Goal: Transaction & Acquisition: Book appointment/travel/reservation

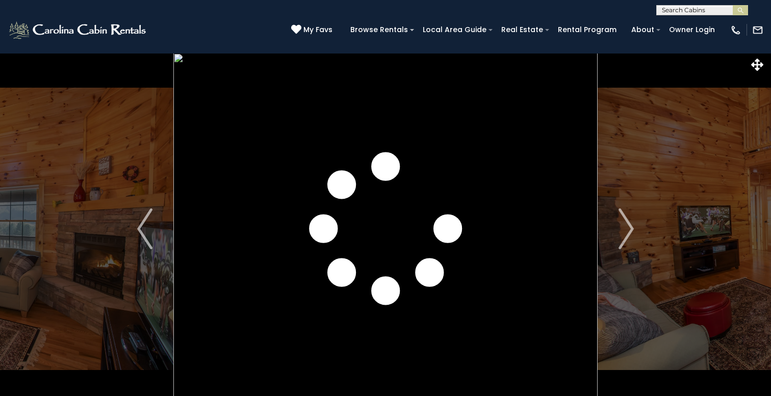
click at [624, 226] on img "Next" at bounding box center [625, 228] width 15 height 41
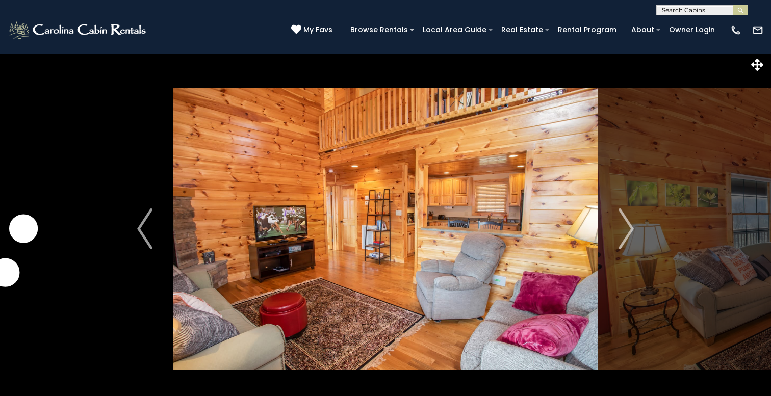
click at [624, 226] on img "Next" at bounding box center [625, 228] width 15 height 41
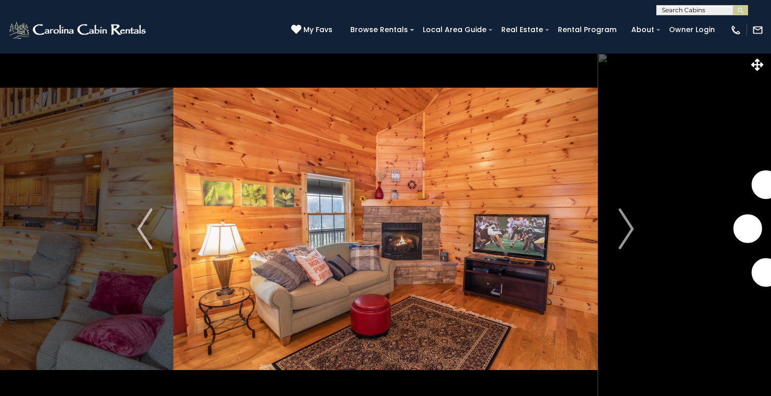
click at [624, 226] on img "Next" at bounding box center [625, 228] width 15 height 41
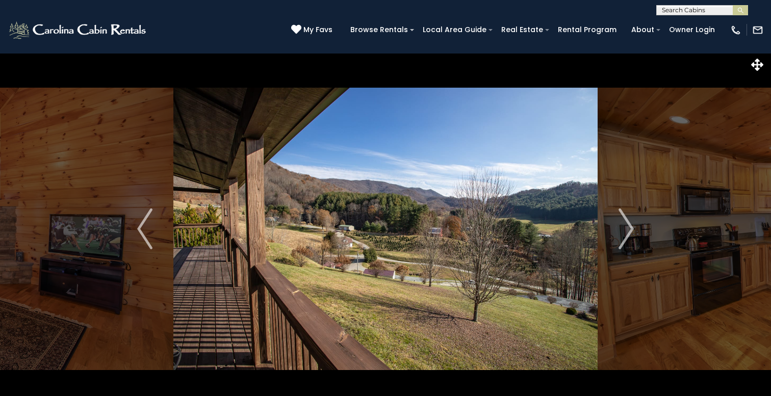
click at [624, 226] on img "Next" at bounding box center [625, 228] width 15 height 41
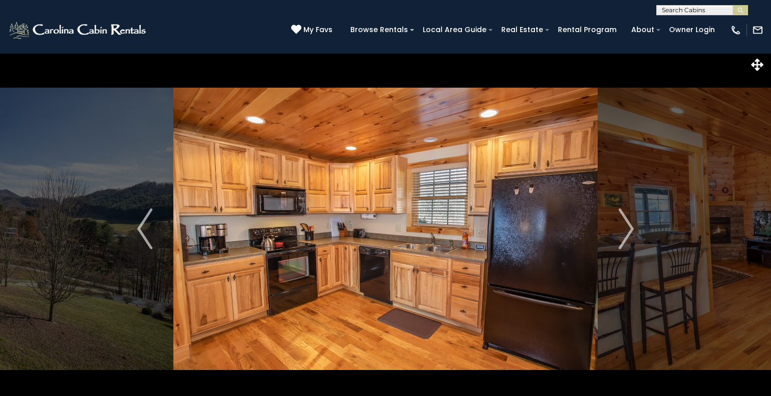
click at [624, 226] on img "Next" at bounding box center [625, 228] width 15 height 41
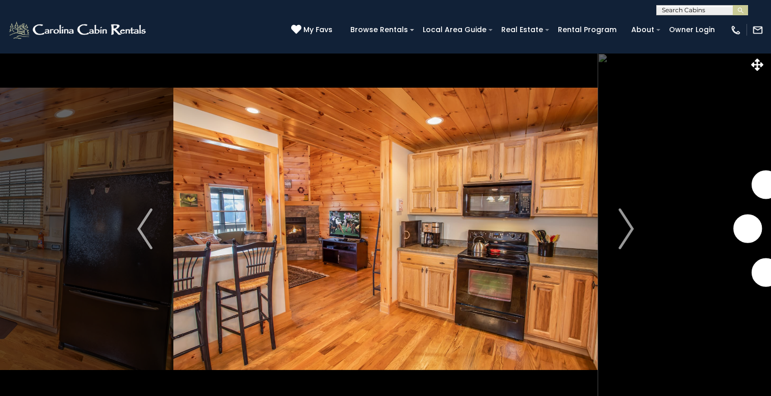
click at [624, 226] on img "Next" at bounding box center [625, 228] width 15 height 41
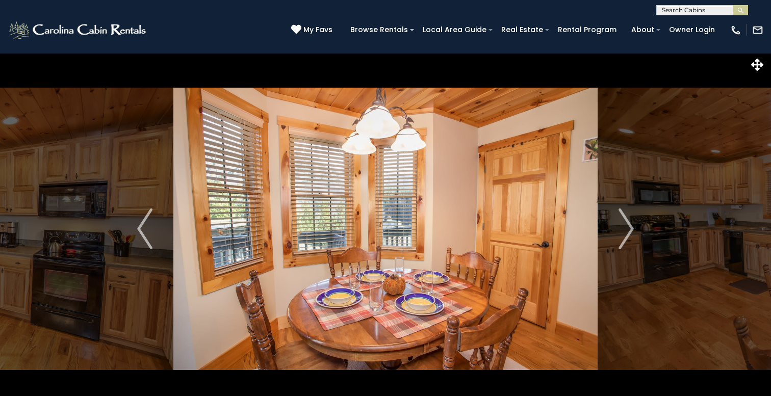
click at [624, 226] on img "Next" at bounding box center [625, 228] width 15 height 41
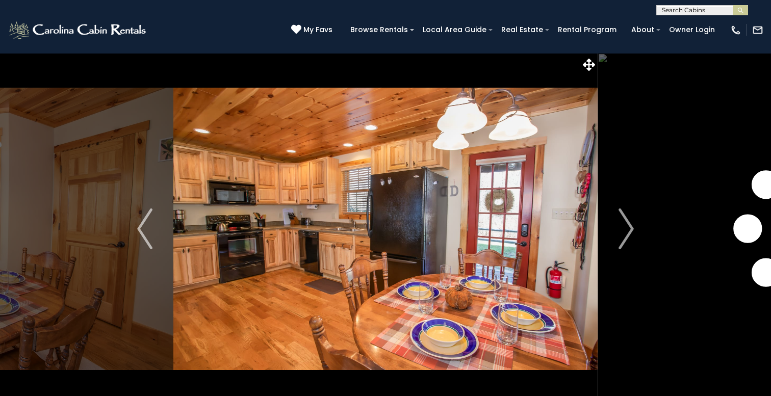
click at [624, 226] on img "Next" at bounding box center [625, 228] width 15 height 41
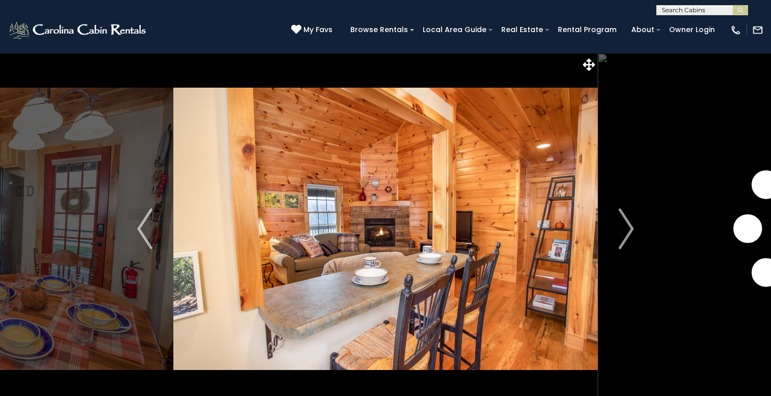
click at [624, 226] on img "Next" at bounding box center [625, 228] width 15 height 41
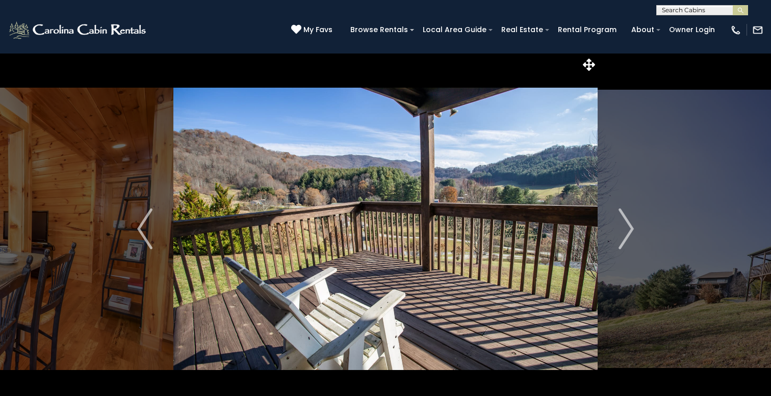
click at [624, 226] on img "Next" at bounding box center [625, 228] width 15 height 41
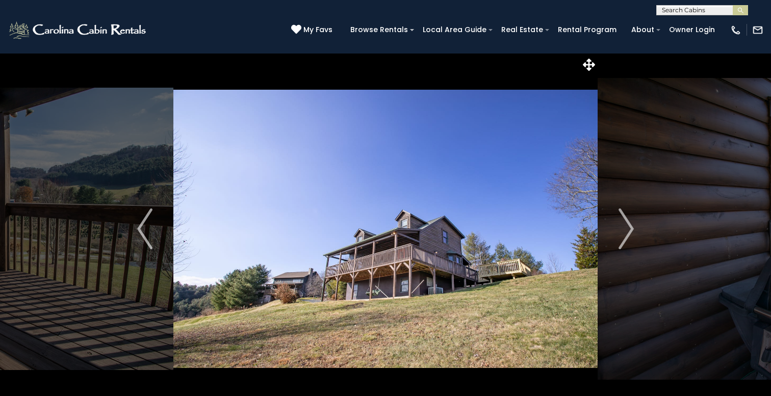
click at [624, 226] on img "Next" at bounding box center [625, 228] width 15 height 41
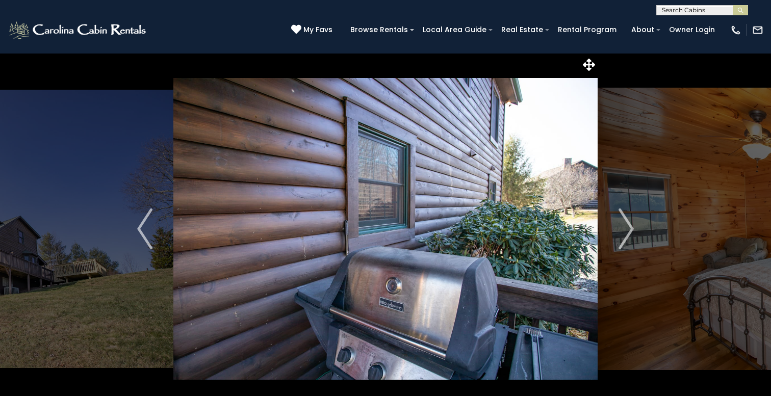
click at [624, 226] on img "Next" at bounding box center [625, 228] width 15 height 41
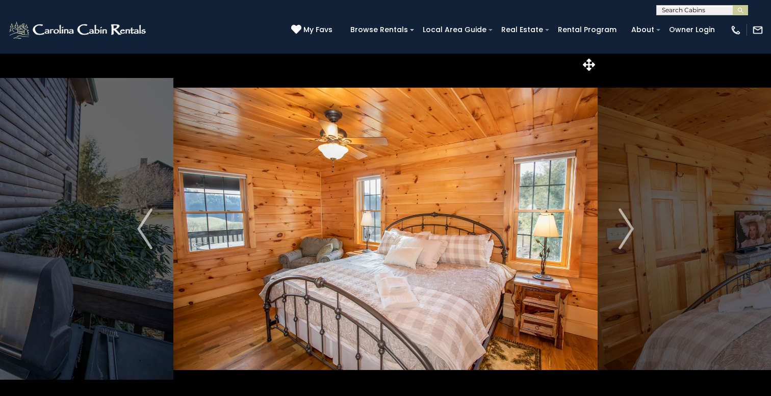
click at [624, 226] on img "Next" at bounding box center [625, 228] width 15 height 41
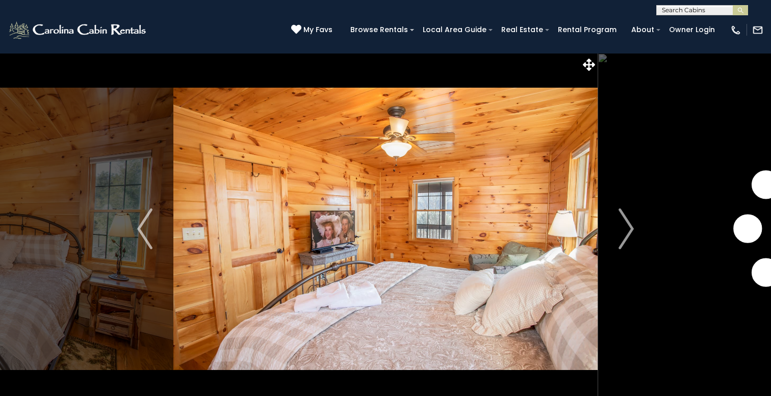
click at [624, 226] on img "Next" at bounding box center [625, 228] width 15 height 41
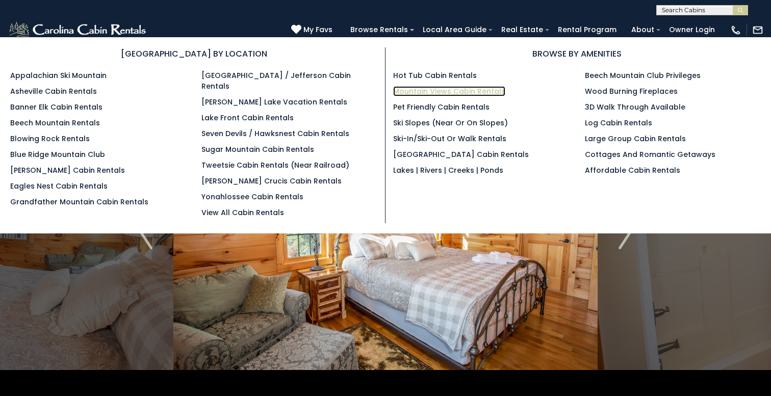
click at [427, 89] on link "Mountain Views Cabin Rentals" at bounding box center [449, 91] width 112 height 10
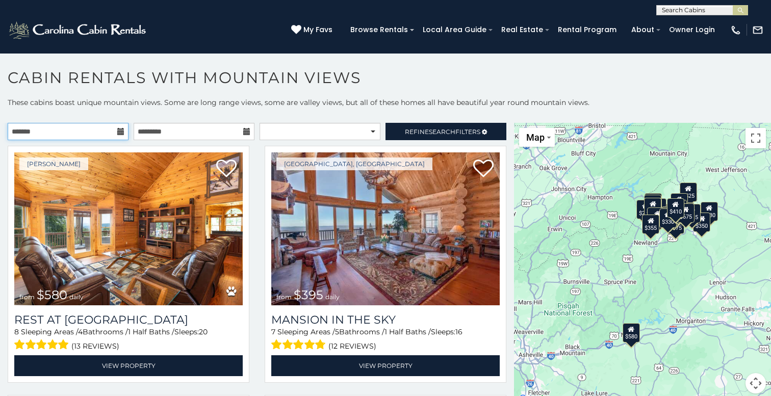
click at [93, 129] on input "text" at bounding box center [68, 131] width 121 height 17
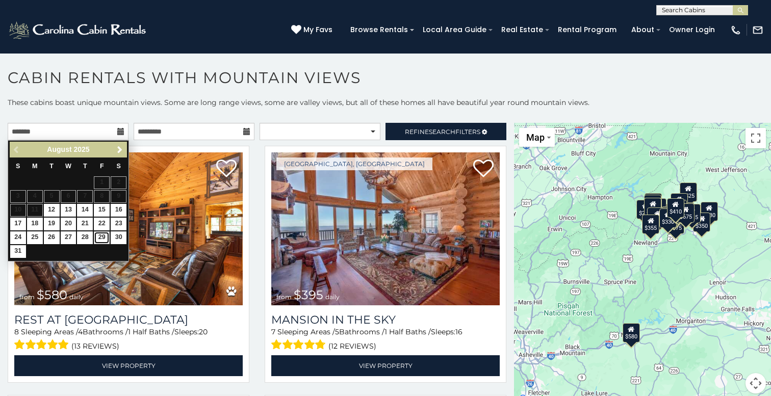
click at [101, 239] on link "29" at bounding box center [102, 237] width 16 height 13
type input "**********"
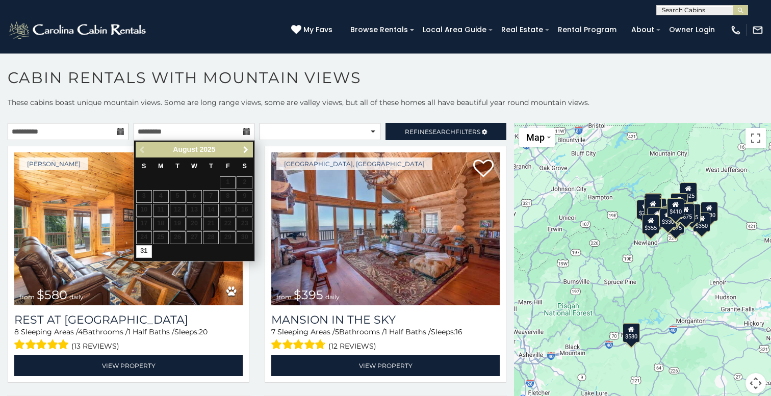
click at [245, 154] on link "Next" at bounding box center [245, 149] width 13 height 13
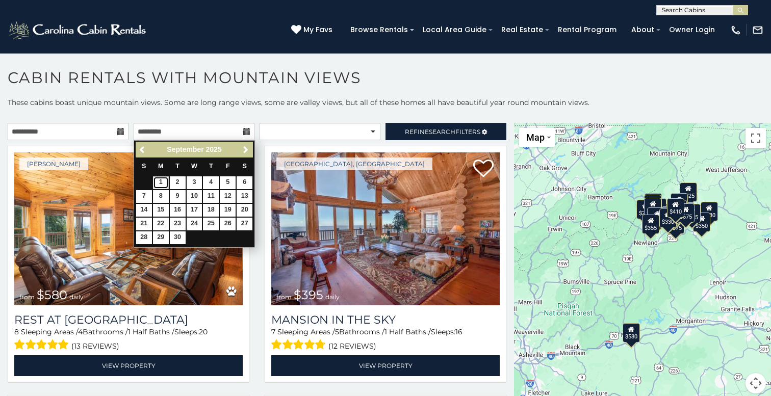
click at [162, 184] on link "1" at bounding box center [161, 182] width 16 height 13
type input "**********"
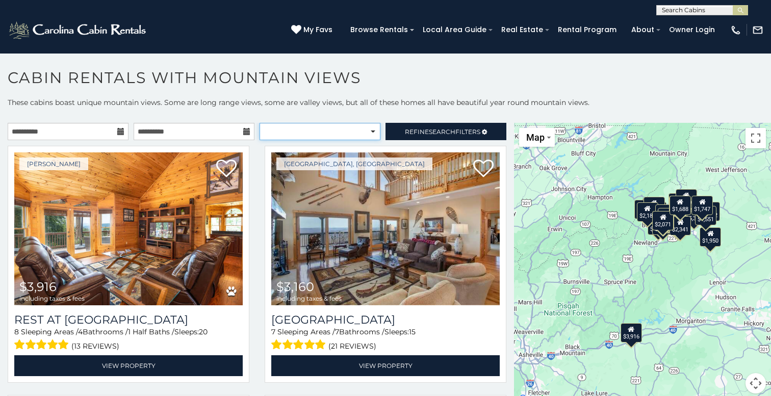
click at [368, 125] on select "**********" at bounding box center [319, 131] width 121 height 17
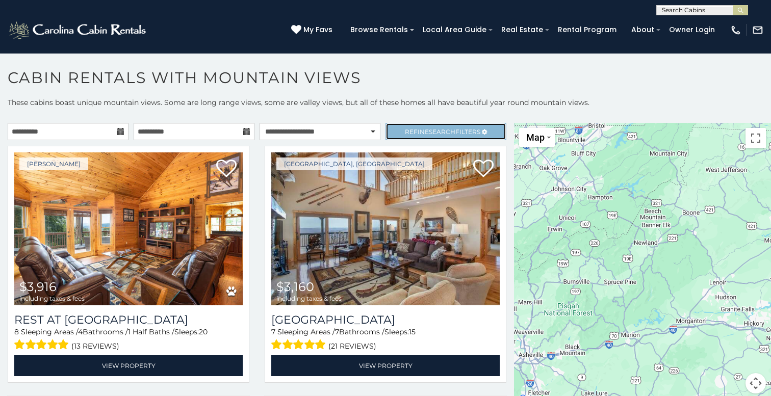
click at [445, 130] on span "Search" at bounding box center [442, 132] width 27 height 8
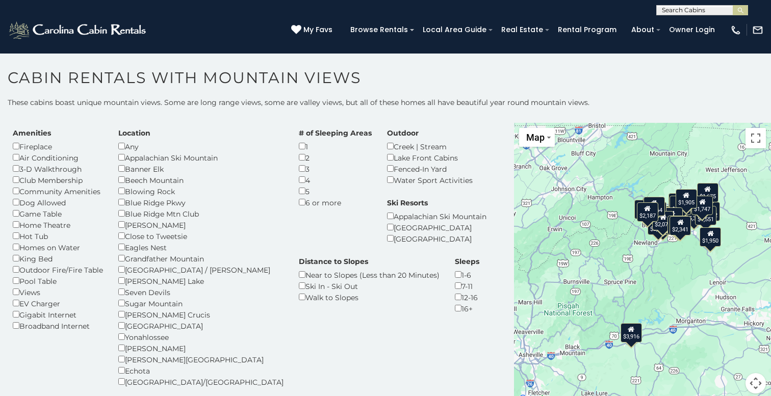
scroll to position [21, 0]
click at [467, 78] on h1 "Cabin Rentals with Mountain Views" at bounding box center [385, 82] width 771 height 29
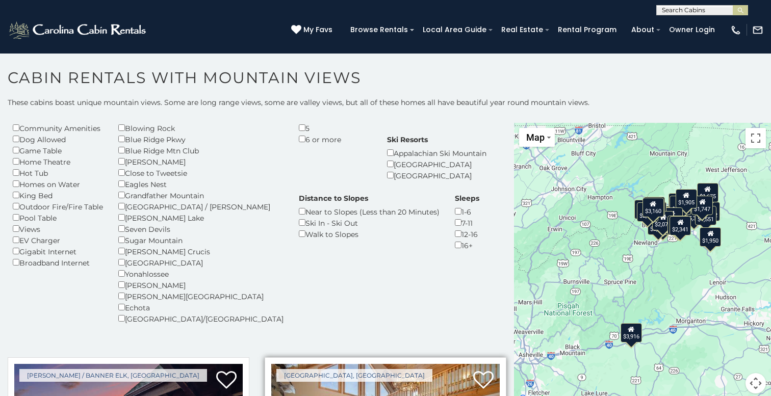
scroll to position [0, 0]
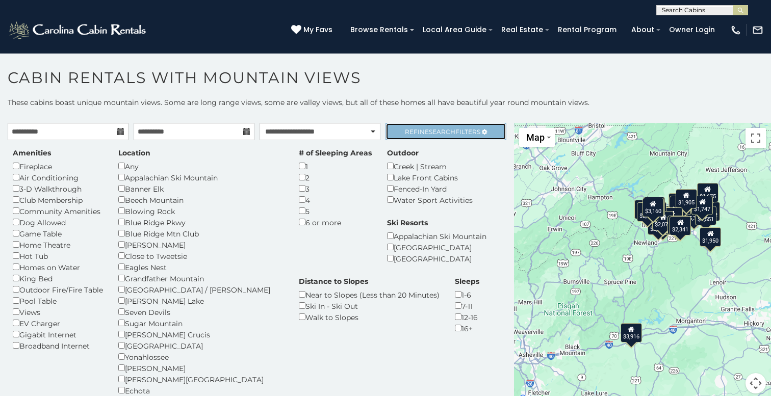
click at [427, 129] on span "Refine Search Filters" at bounding box center [442, 132] width 75 height 8
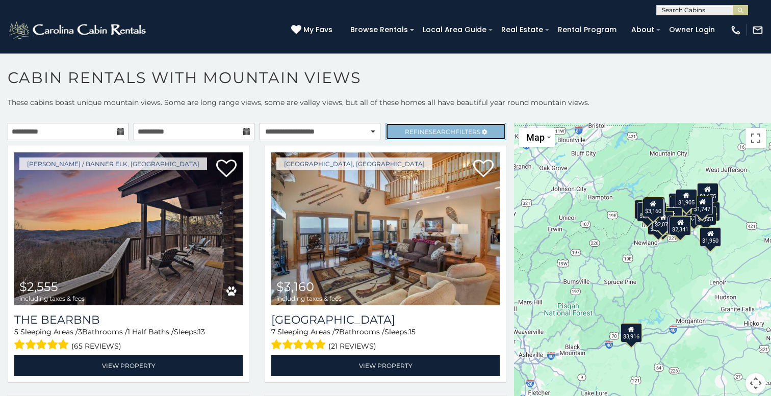
click at [425, 129] on span "Refine Search Filters" at bounding box center [442, 132] width 75 height 8
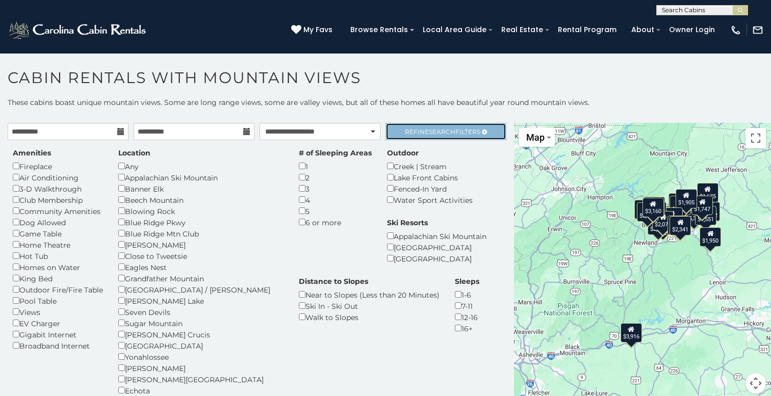
click at [425, 129] on span "Refine Search Filters" at bounding box center [442, 132] width 75 height 8
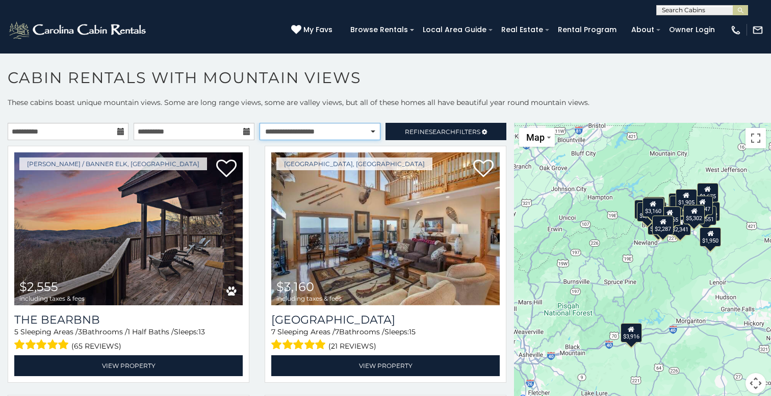
click at [308, 136] on select "**********" at bounding box center [319, 131] width 121 height 17
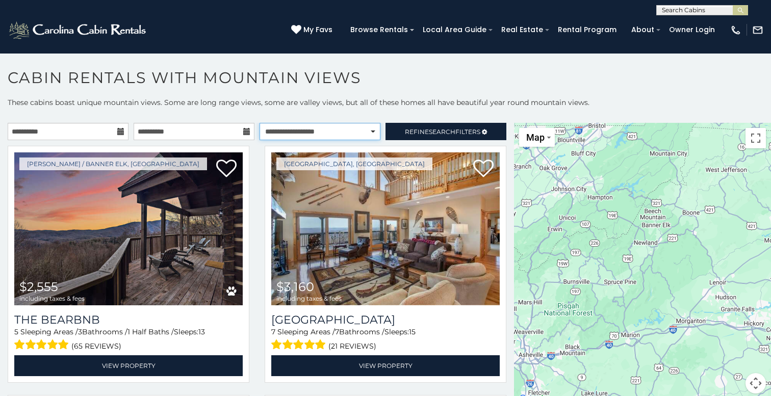
click at [325, 133] on select "**********" at bounding box center [319, 131] width 121 height 17
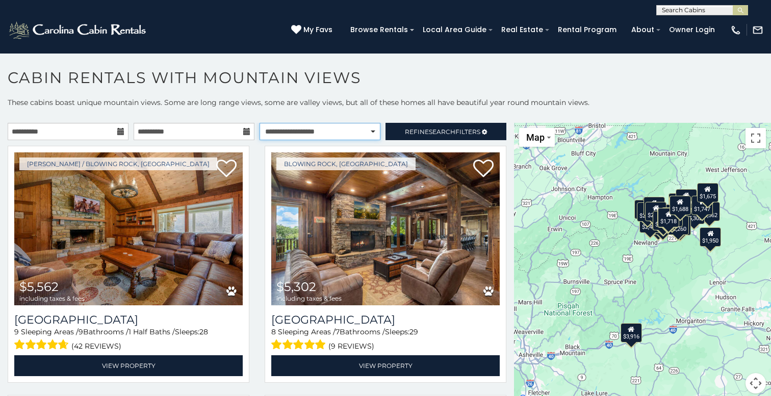
select select "*********"
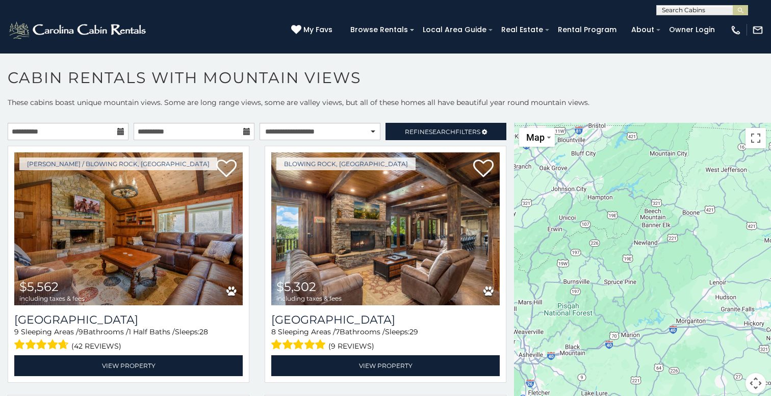
click at [258, 238] on div "Blowing Rock, NC $5,302 including taxes & fees Renaissance Lodge 8 Sleeping Are…" at bounding box center [385, 267] width 257 height 243
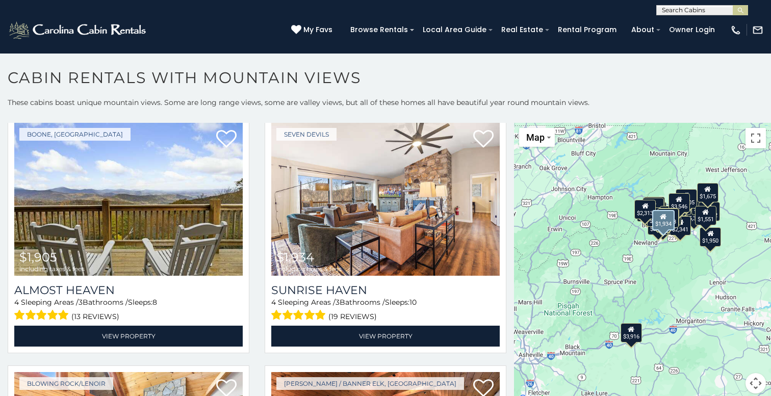
scroll to position [2526, 0]
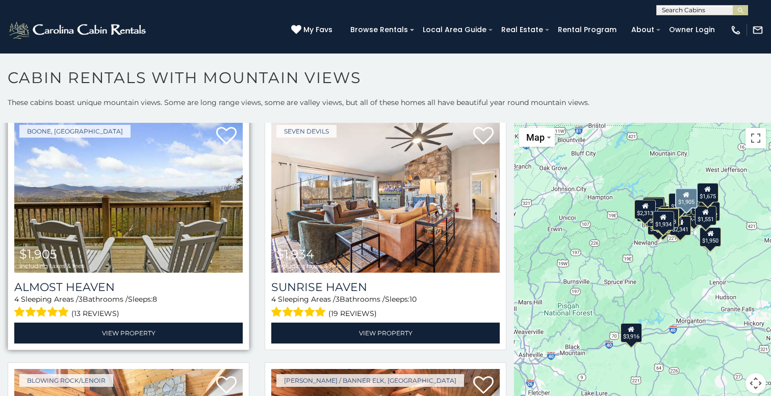
click at [155, 207] on img at bounding box center [128, 196] width 228 height 153
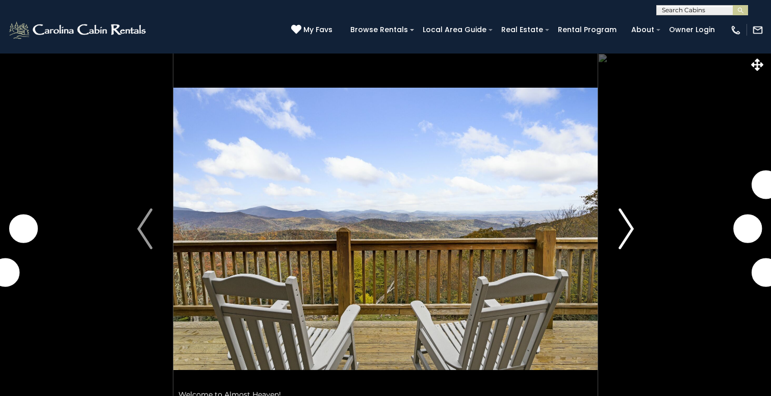
click at [624, 236] on img "Next" at bounding box center [625, 228] width 15 height 41
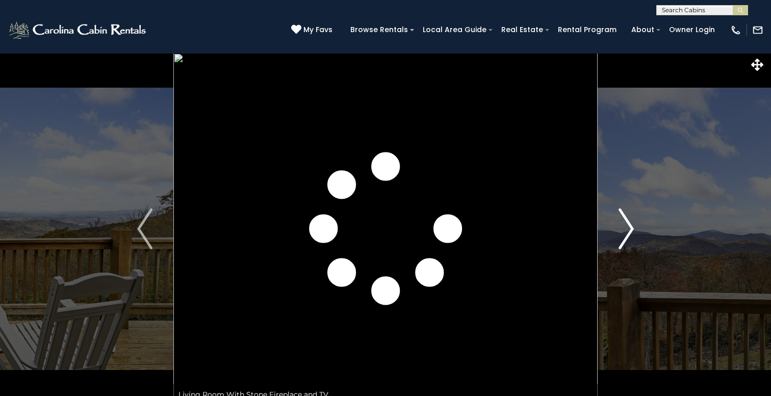
click at [624, 236] on img "Next" at bounding box center [625, 228] width 15 height 41
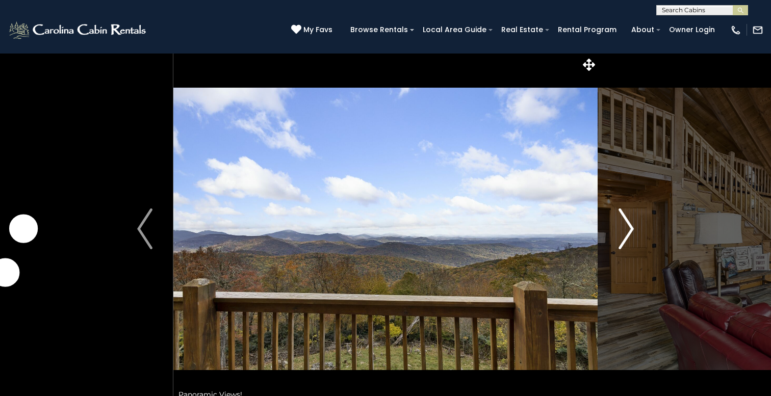
click at [624, 236] on img "Next" at bounding box center [625, 228] width 15 height 41
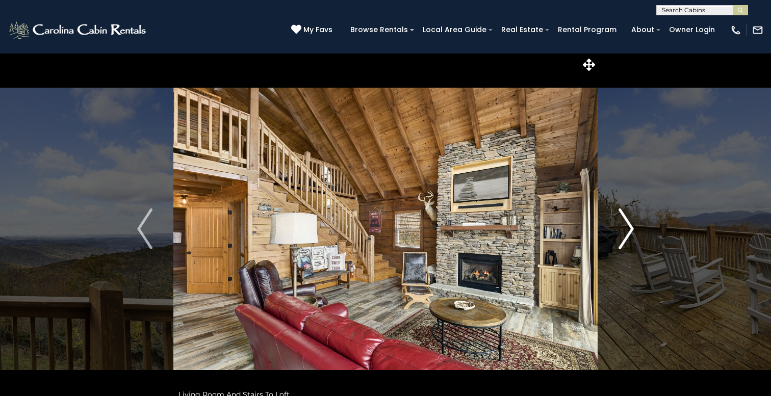
click at [624, 236] on img "Next" at bounding box center [625, 228] width 15 height 41
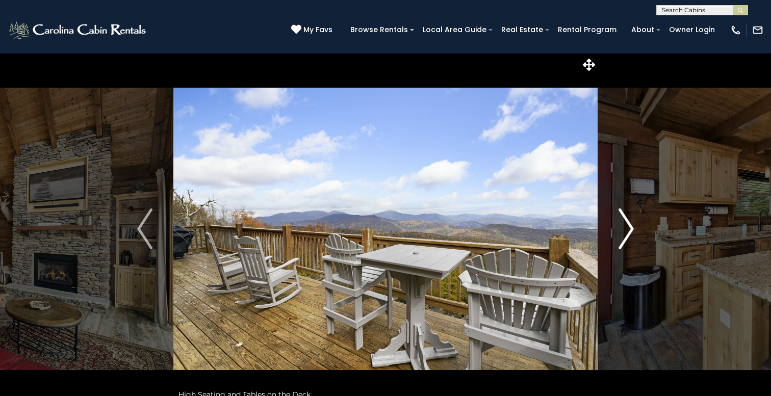
click at [624, 236] on img "Next" at bounding box center [625, 228] width 15 height 41
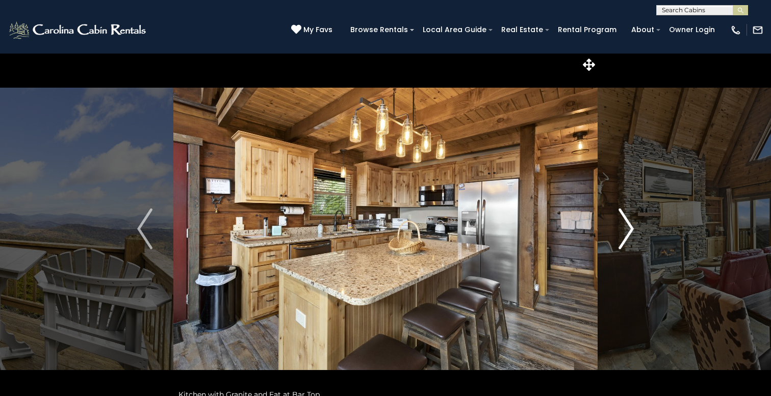
click at [624, 236] on img "Next" at bounding box center [625, 228] width 15 height 41
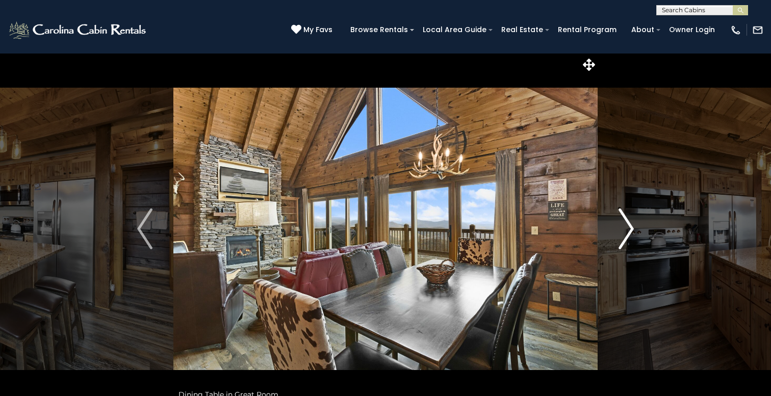
click at [624, 236] on img "Next" at bounding box center [625, 228] width 15 height 41
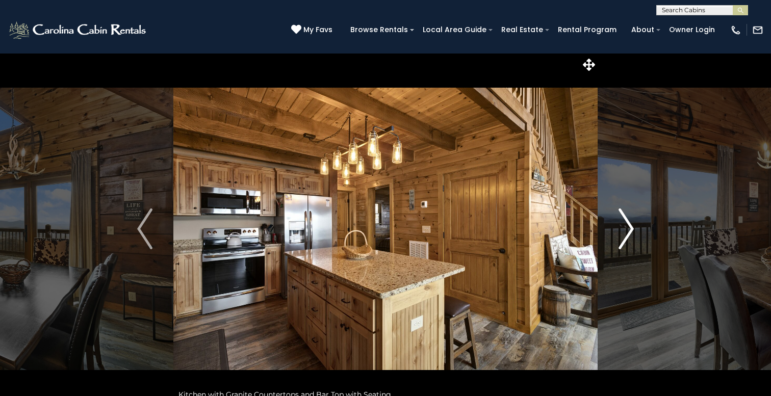
click at [624, 236] on img "Next" at bounding box center [625, 228] width 15 height 41
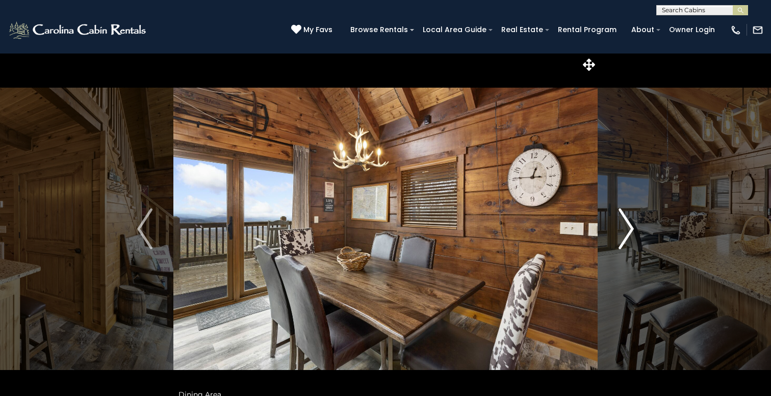
click at [624, 236] on img "Next" at bounding box center [625, 228] width 15 height 41
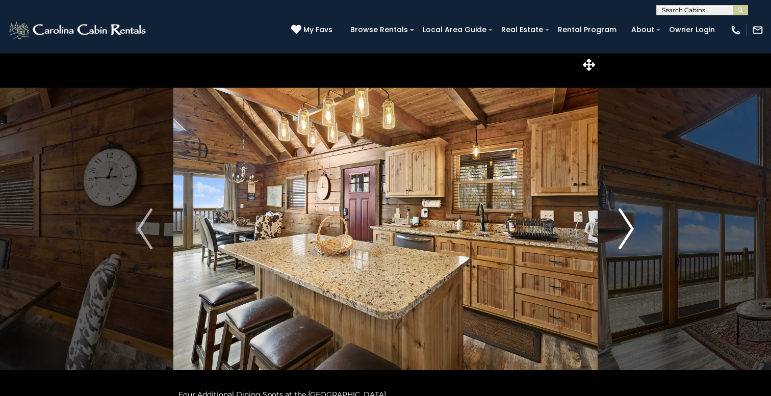
click at [624, 236] on img "Next" at bounding box center [625, 228] width 15 height 41
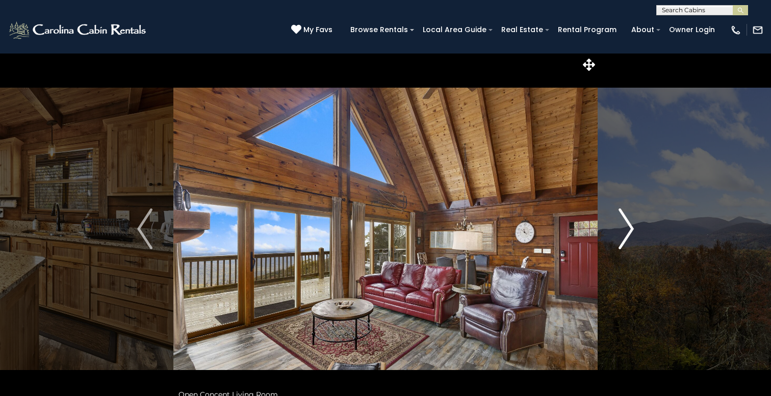
click at [624, 236] on img "Next" at bounding box center [625, 228] width 15 height 41
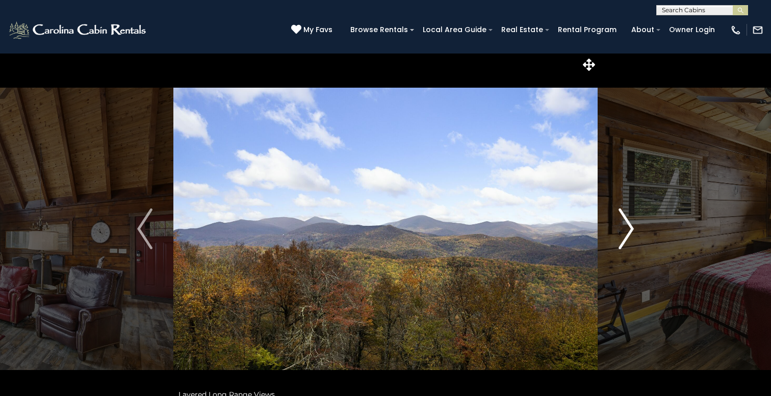
click at [624, 236] on img "Next" at bounding box center [625, 228] width 15 height 41
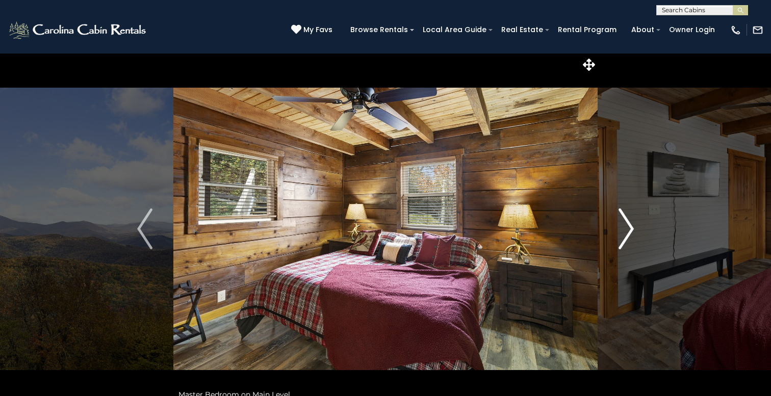
click at [624, 236] on img "Next" at bounding box center [625, 228] width 15 height 41
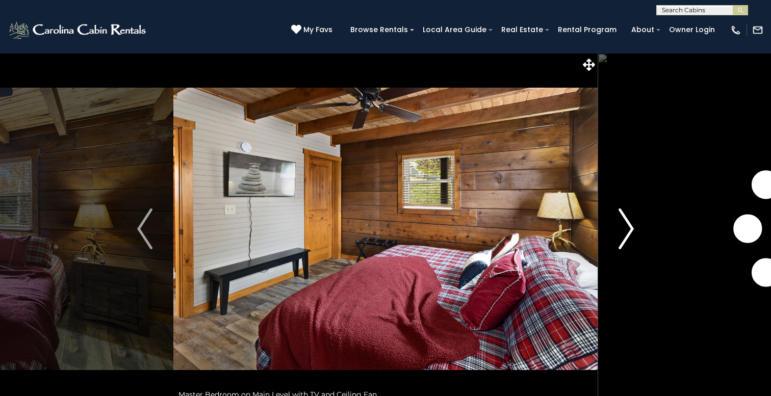
click at [624, 236] on img "Next" at bounding box center [625, 228] width 15 height 41
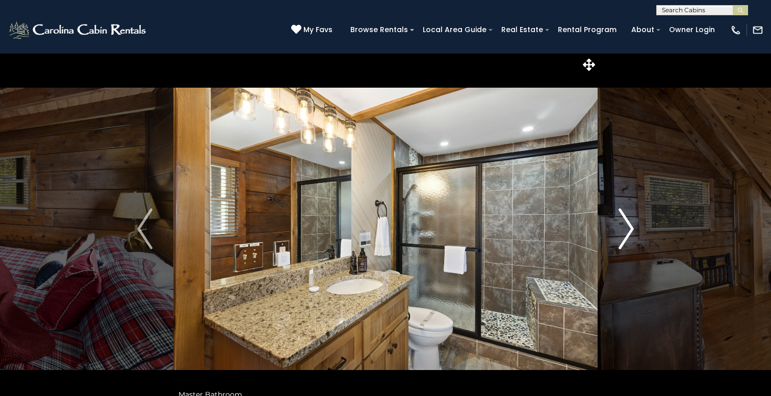
click at [624, 236] on img "Next" at bounding box center [625, 228] width 15 height 41
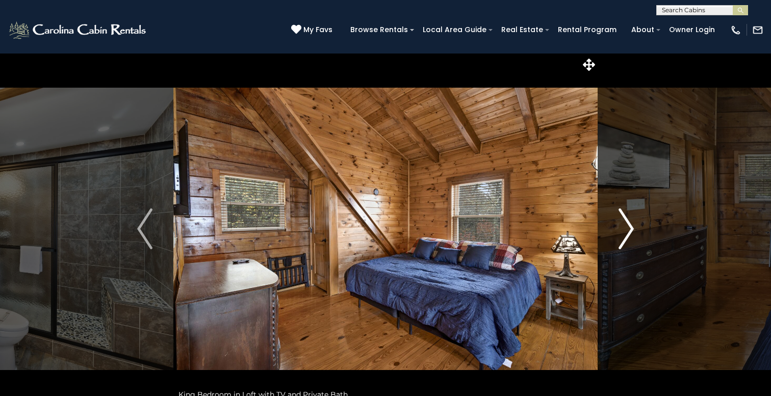
click at [624, 236] on img "Next" at bounding box center [625, 228] width 15 height 41
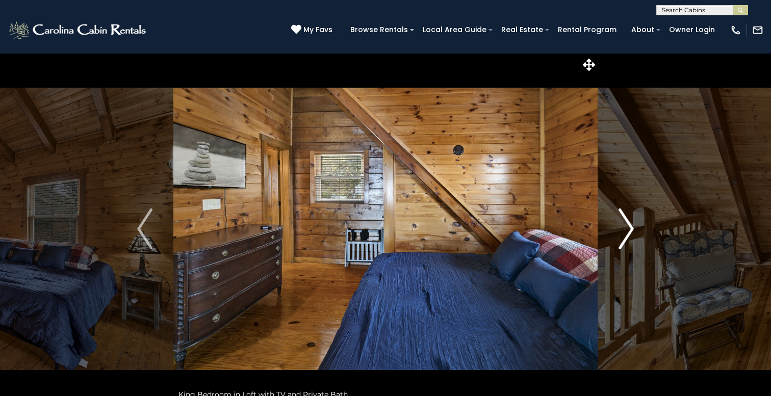
click at [624, 236] on img "Next" at bounding box center [625, 228] width 15 height 41
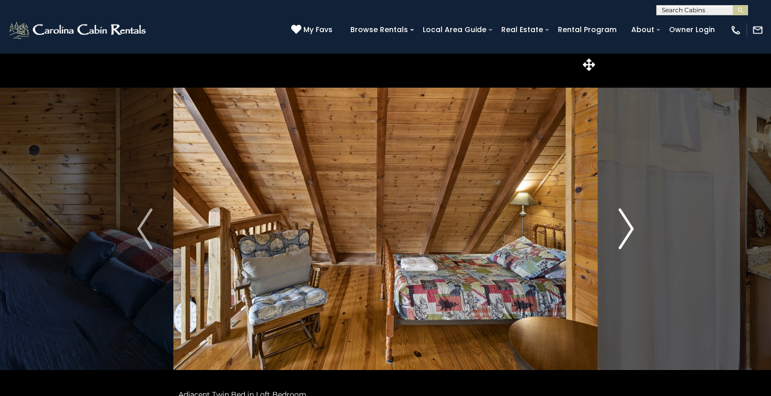
click at [624, 236] on img "Next" at bounding box center [625, 228] width 15 height 41
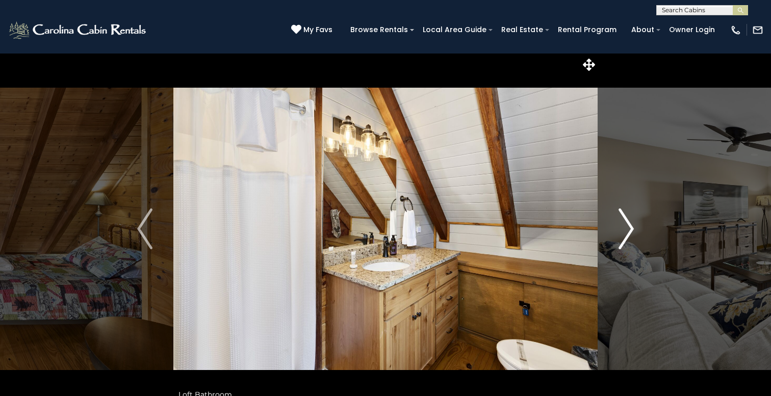
click at [624, 236] on img "Next" at bounding box center [625, 228] width 15 height 41
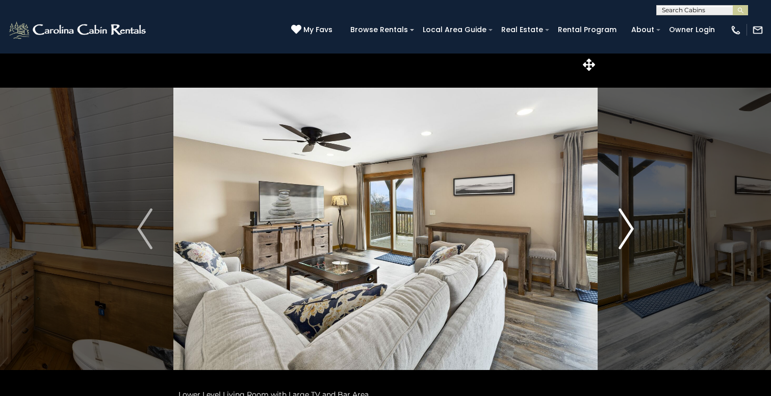
click at [624, 236] on img "Next" at bounding box center [625, 228] width 15 height 41
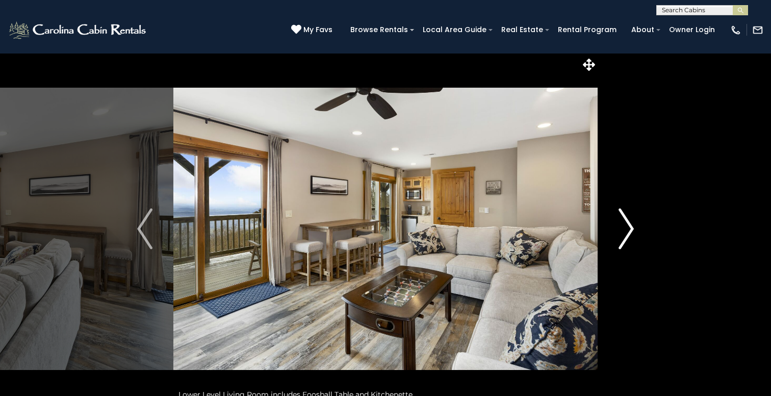
click at [624, 236] on img "Next" at bounding box center [625, 228] width 15 height 41
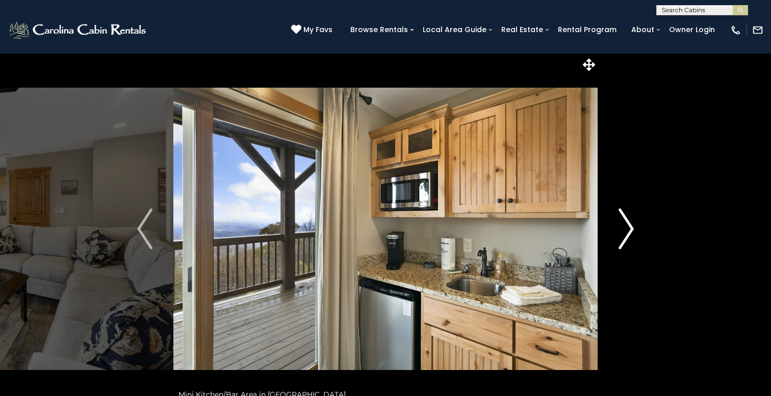
click at [624, 236] on img "Next" at bounding box center [625, 228] width 15 height 41
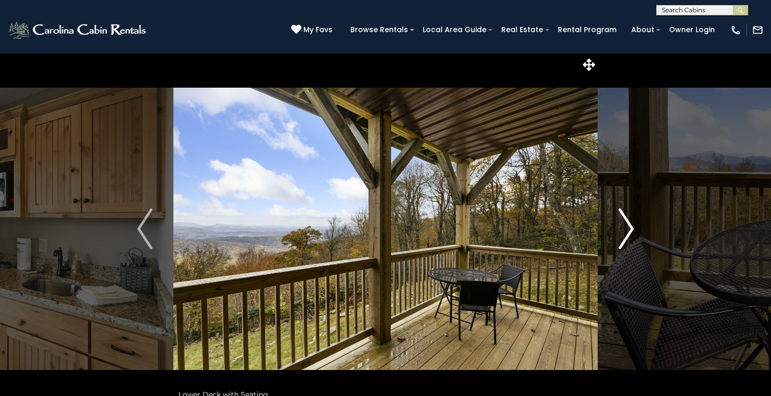
click at [624, 236] on img "Next" at bounding box center [625, 228] width 15 height 41
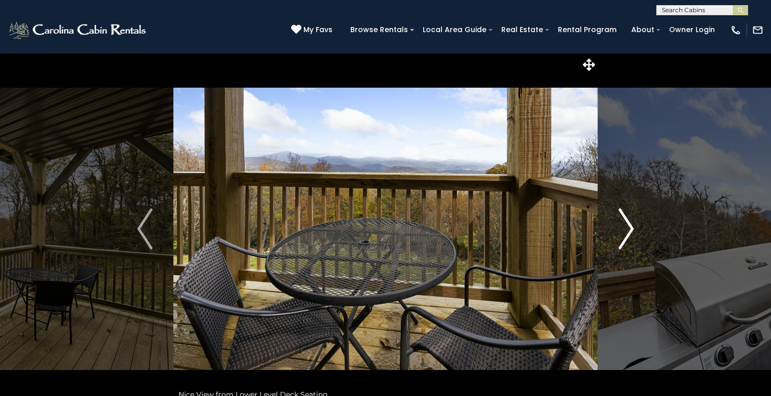
click at [624, 236] on img "Next" at bounding box center [625, 228] width 15 height 41
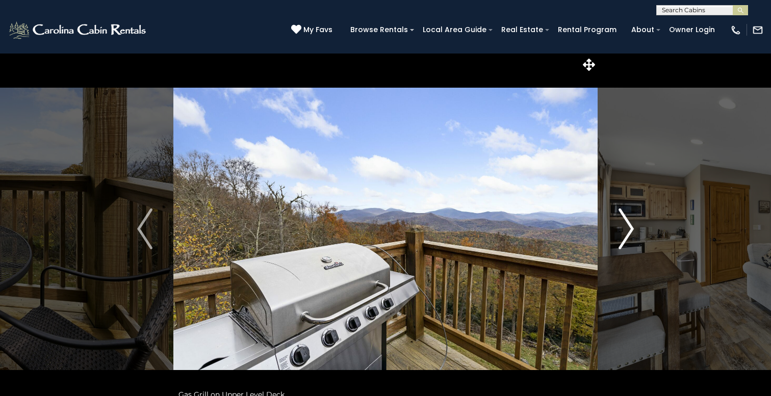
click at [624, 236] on img "Next" at bounding box center [625, 228] width 15 height 41
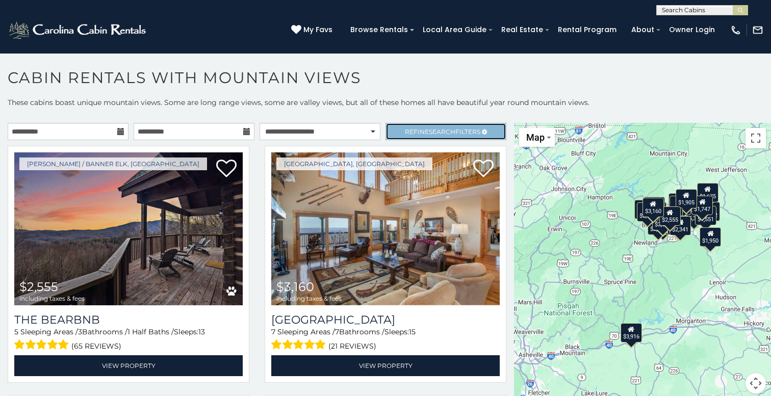
click at [424, 126] on link "Refine Search Filters" at bounding box center [445, 131] width 121 height 17
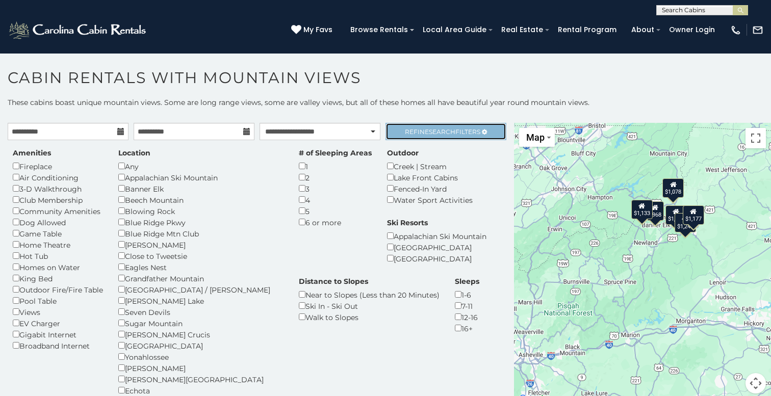
click at [463, 130] on span "Refine Search Filters" at bounding box center [442, 132] width 75 height 8
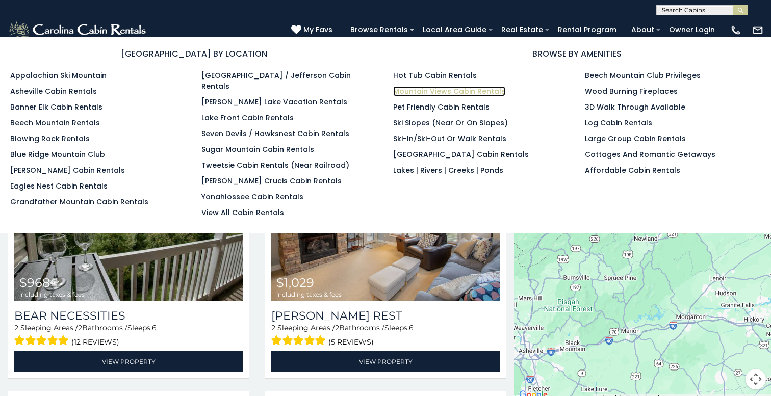
click at [427, 95] on link "Mountain Views Cabin Rentals" at bounding box center [449, 91] width 112 height 10
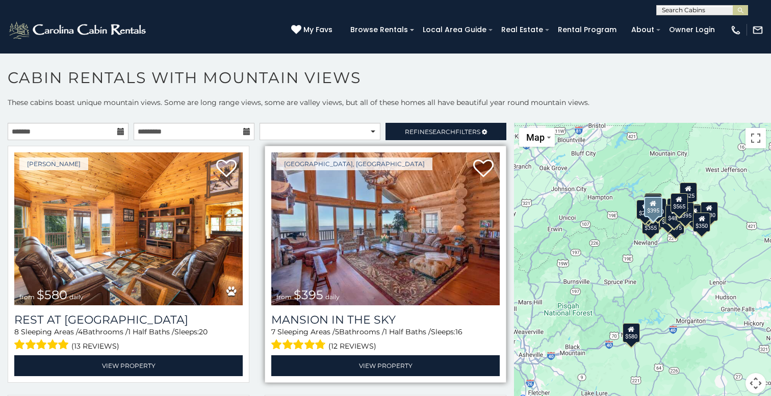
click at [315, 245] on img at bounding box center [385, 228] width 228 height 153
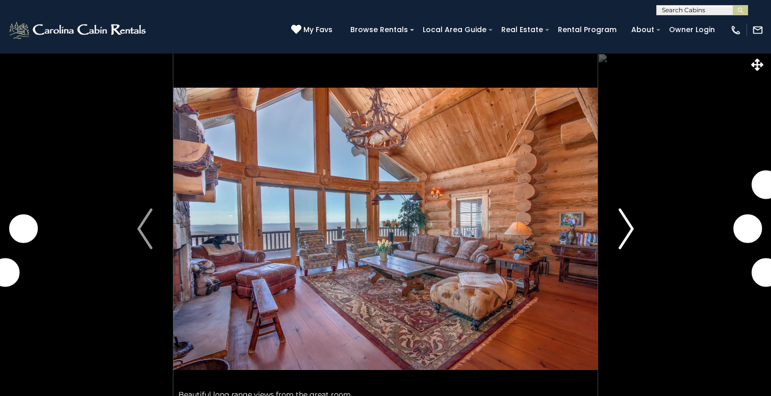
click at [629, 223] on img "Next" at bounding box center [625, 228] width 15 height 41
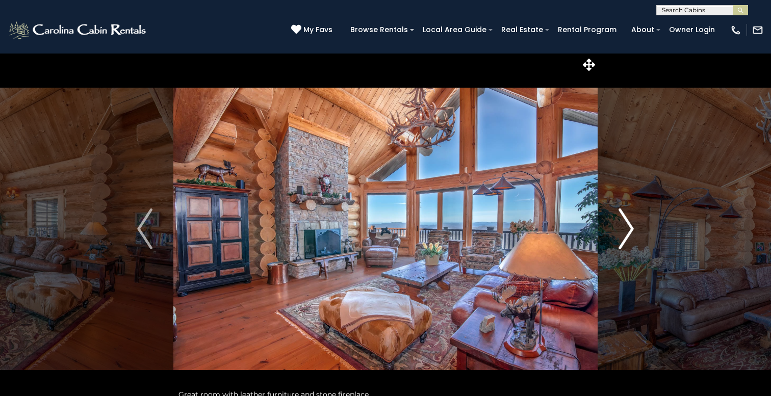
click at [629, 223] on img "Next" at bounding box center [625, 228] width 15 height 41
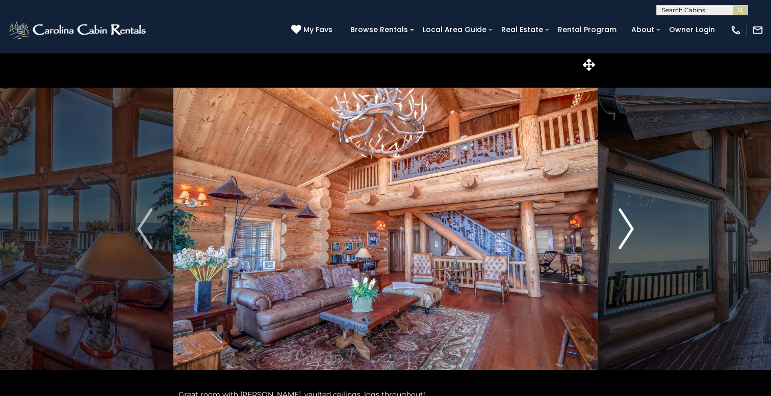
click at [629, 223] on img "Next" at bounding box center [625, 228] width 15 height 41
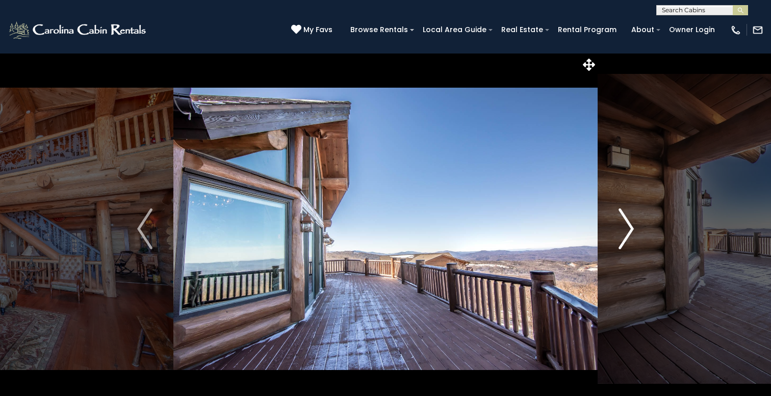
click at [629, 223] on img "Next" at bounding box center [625, 228] width 15 height 41
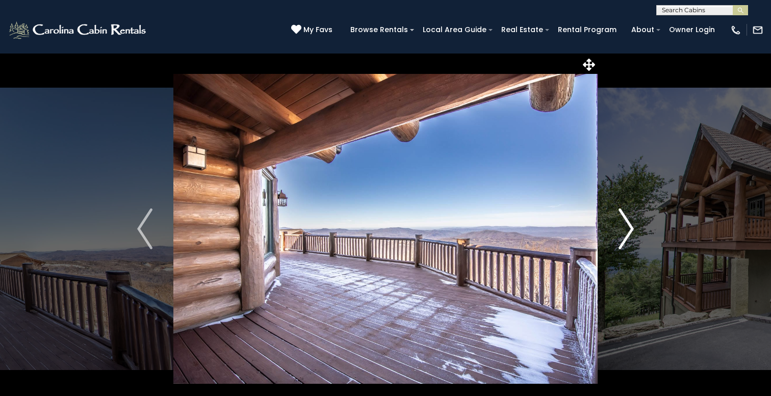
click at [629, 223] on img "Next" at bounding box center [625, 228] width 15 height 41
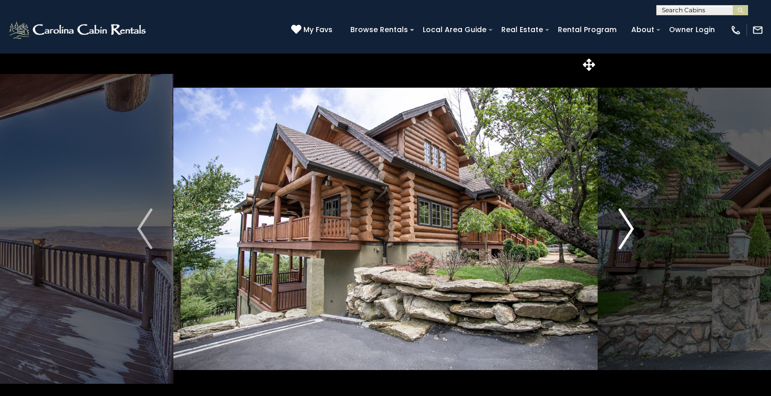
click at [629, 223] on img "Next" at bounding box center [625, 228] width 15 height 41
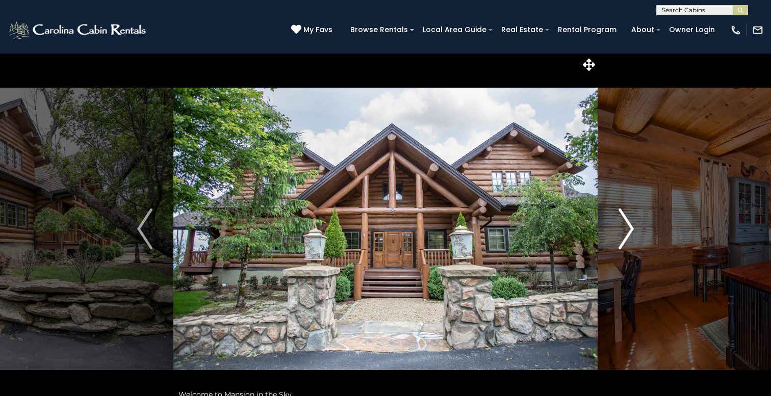
click at [629, 223] on img "Next" at bounding box center [625, 228] width 15 height 41
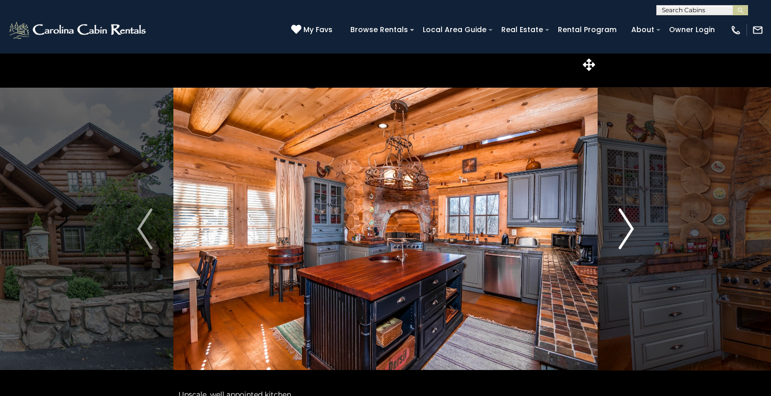
click at [629, 223] on img "Next" at bounding box center [625, 228] width 15 height 41
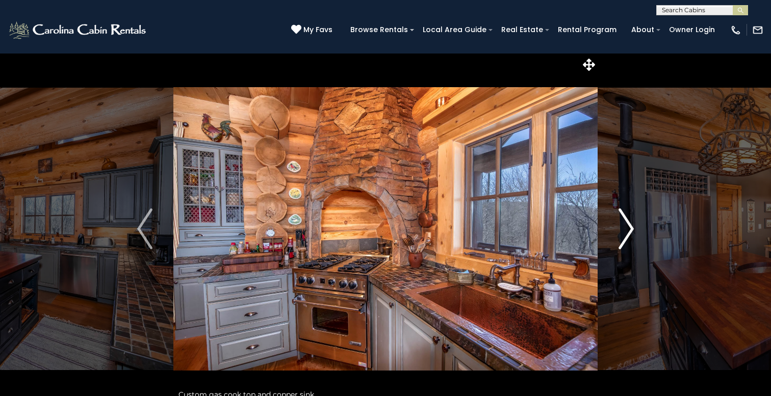
click at [629, 223] on img "Next" at bounding box center [625, 228] width 15 height 41
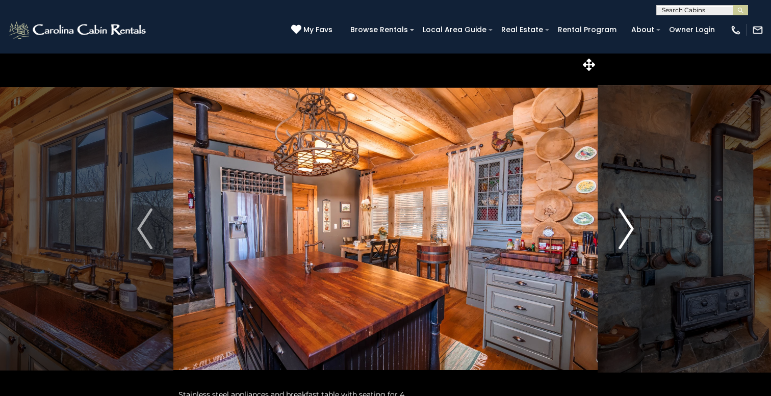
click at [629, 223] on img "Next" at bounding box center [625, 228] width 15 height 41
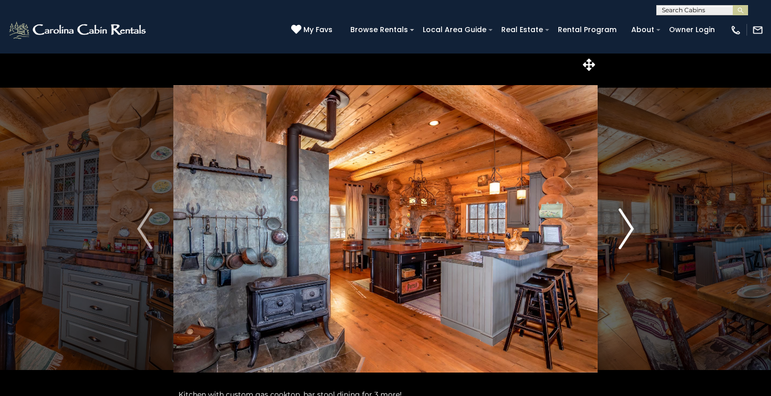
click at [629, 223] on img "Next" at bounding box center [625, 228] width 15 height 41
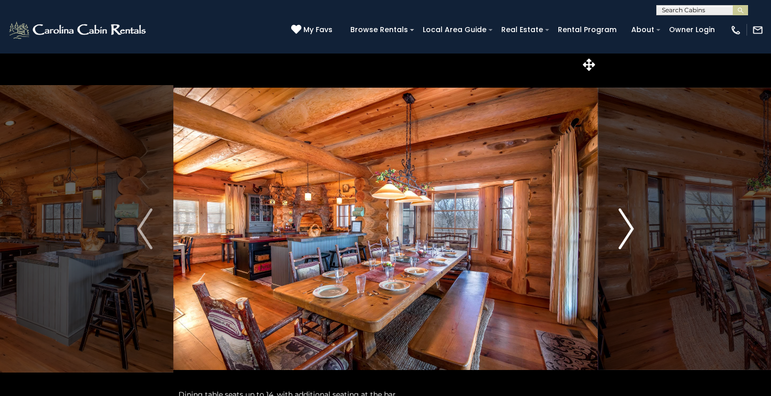
click at [629, 223] on img "Next" at bounding box center [625, 228] width 15 height 41
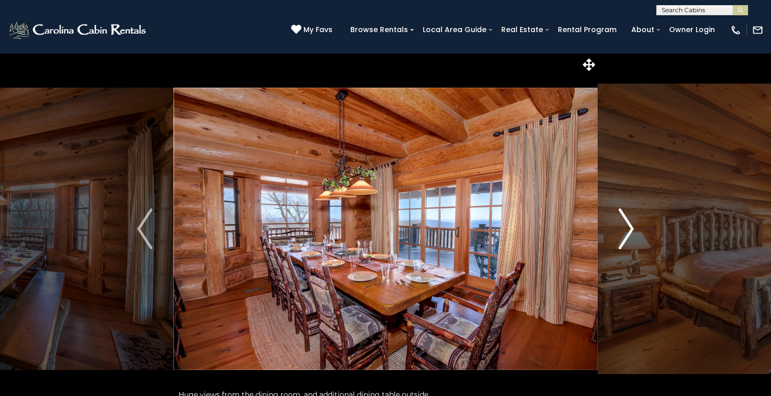
click at [629, 223] on img "Next" at bounding box center [625, 228] width 15 height 41
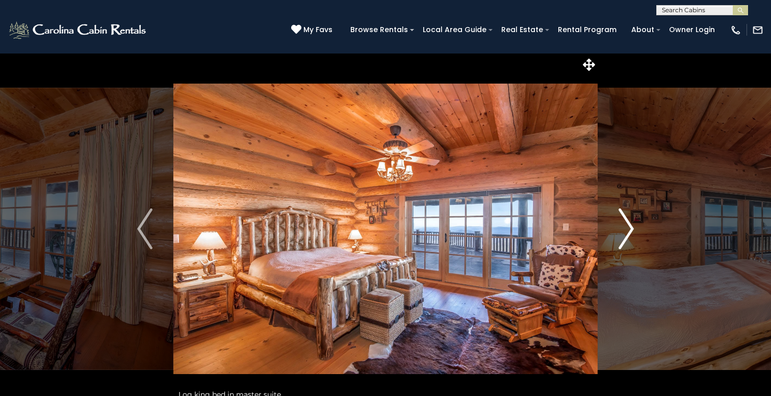
click at [629, 223] on img "Next" at bounding box center [625, 228] width 15 height 41
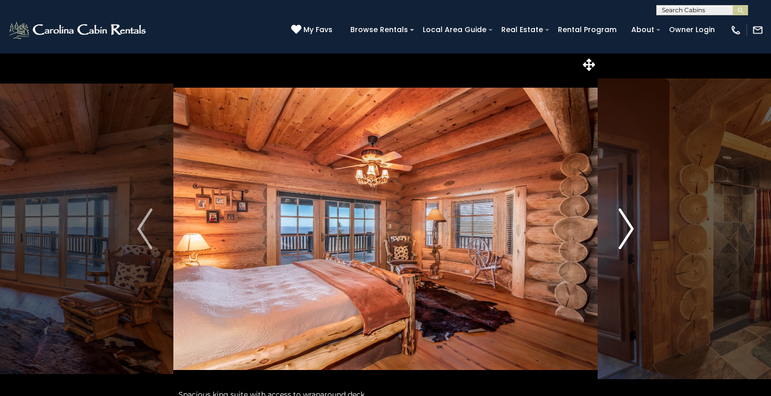
click at [629, 223] on img "Next" at bounding box center [625, 228] width 15 height 41
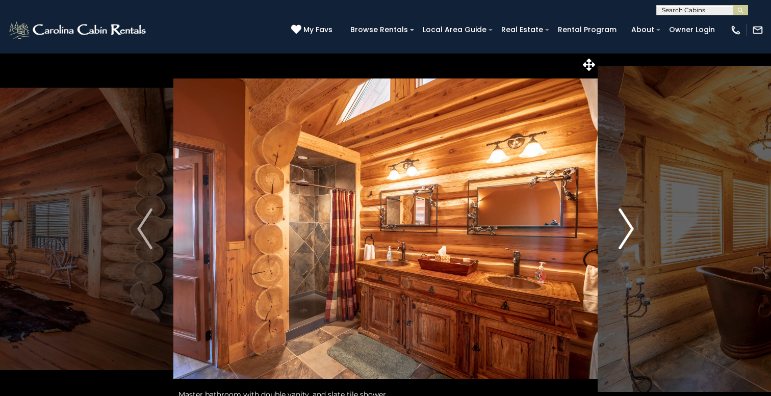
click at [629, 223] on img "Next" at bounding box center [625, 228] width 15 height 41
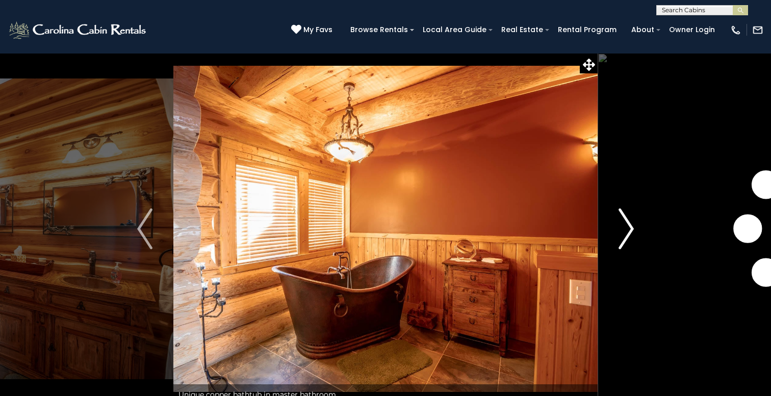
click at [629, 223] on img "Next" at bounding box center [625, 228] width 15 height 41
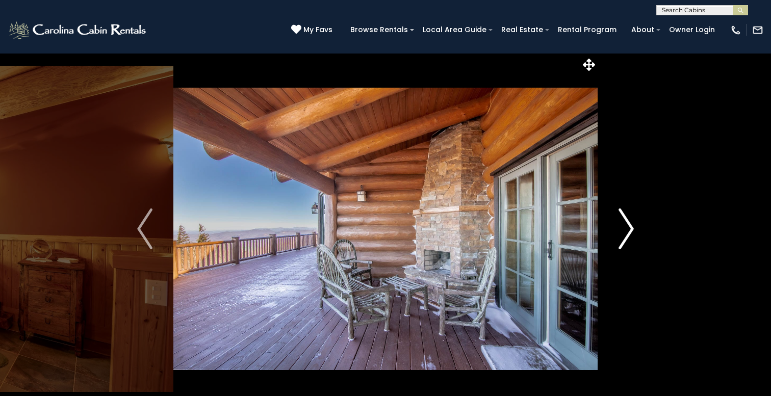
click at [629, 223] on img "Next" at bounding box center [625, 228] width 15 height 41
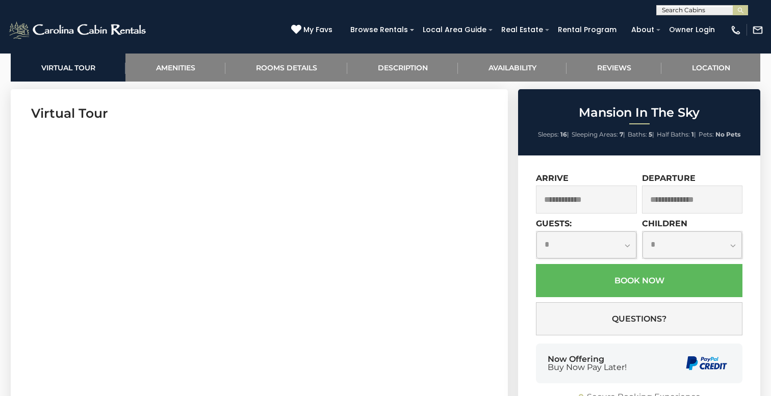
scroll to position [488, 0]
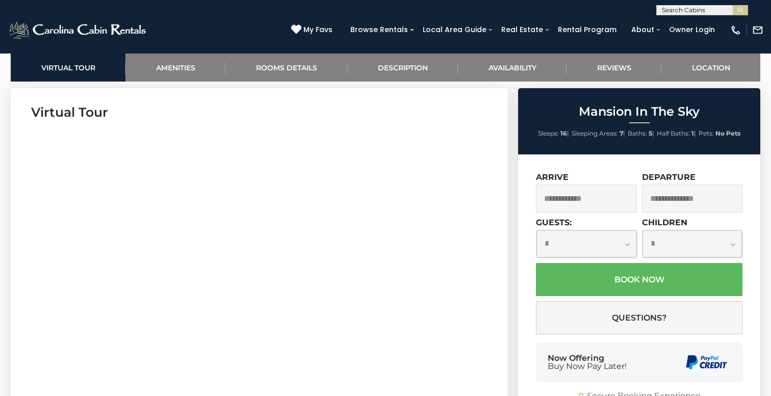
click at [555, 189] on input "text" at bounding box center [586, 198] width 101 height 28
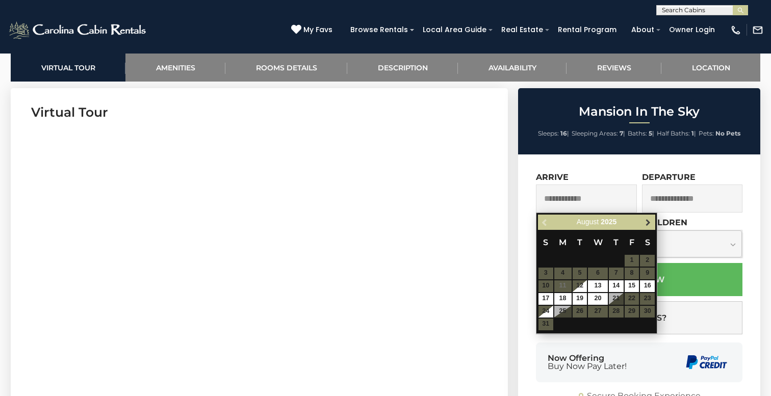
click at [646, 223] on span "Next" at bounding box center [648, 222] width 8 height 8
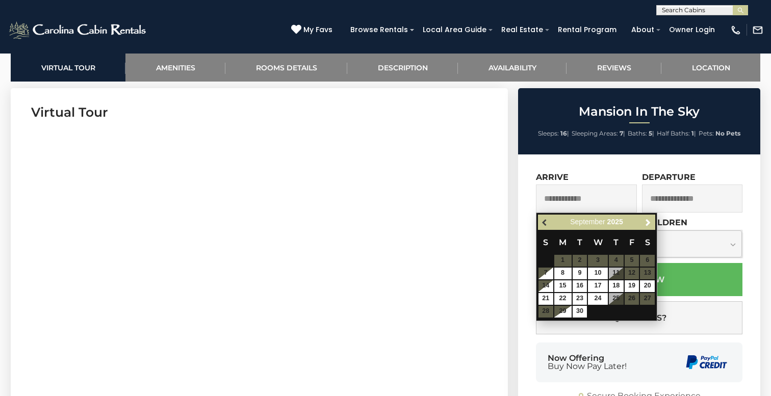
click at [542, 224] on span "Previous" at bounding box center [545, 222] width 8 height 8
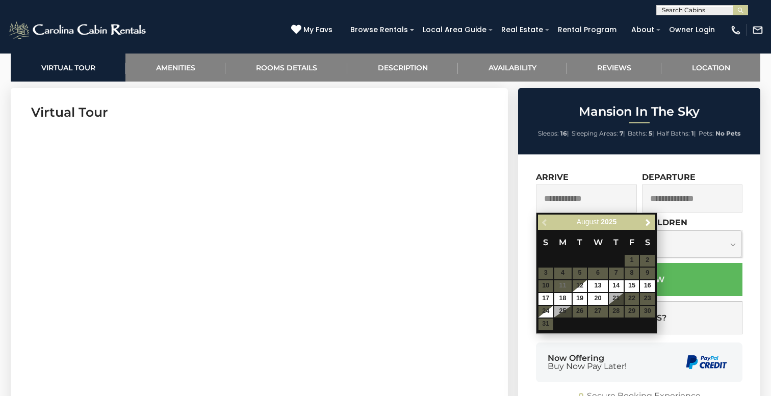
click at [482, 276] on section "Virtual Tour" at bounding box center [259, 243] width 497 height 311
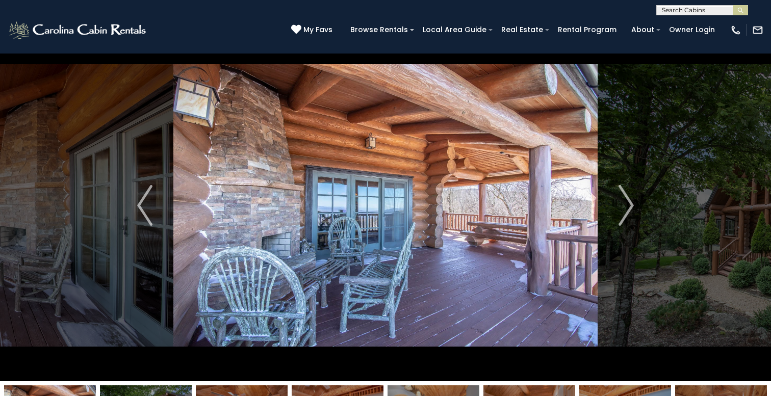
scroll to position [0, 0]
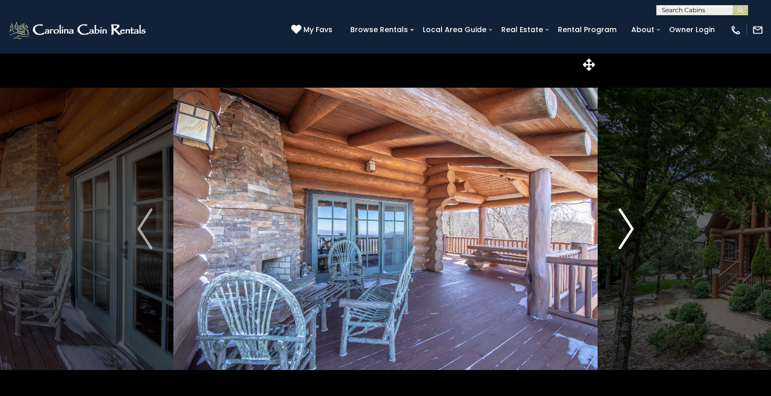
click at [622, 218] on img "Next" at bounding box center [625, 228] width 15 height 41
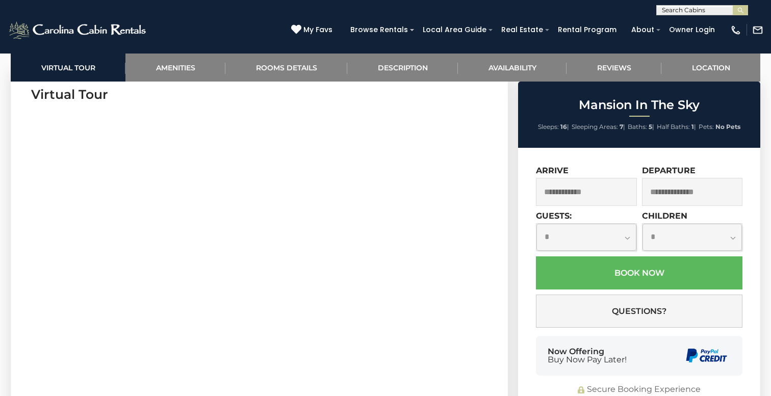
scroll to position [518, 0]
click at [547, 195] on input "text" at bounding box center [586, 192] width 101 height 28
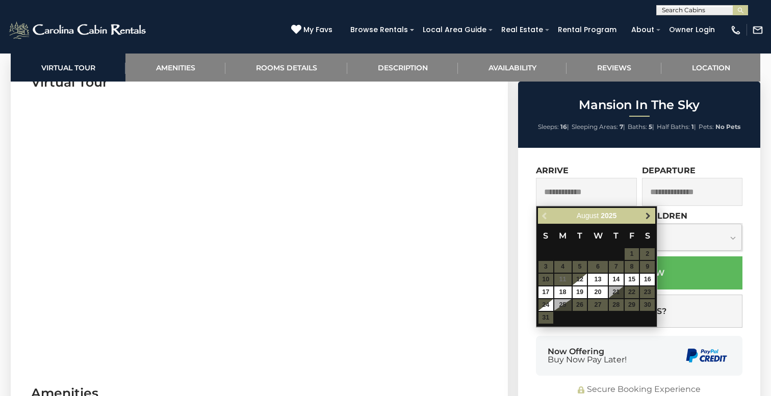
click at [648, 218] on span "Next" at bounding box center [648, 216] width 8 height 8
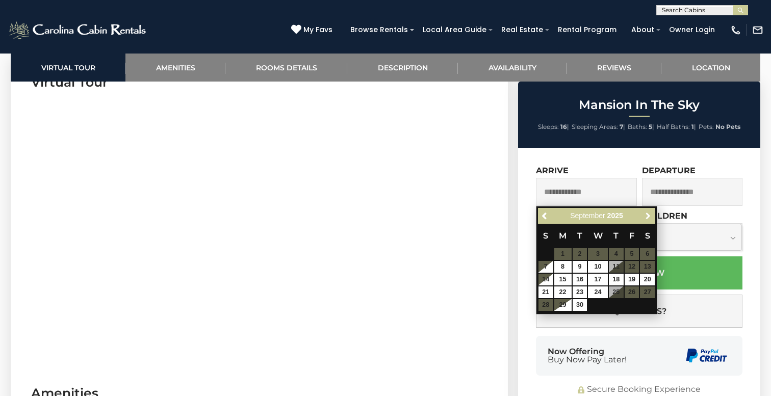
click at [648, 218] on span "Next" at bounding box center [648, 216] width 8 height 8
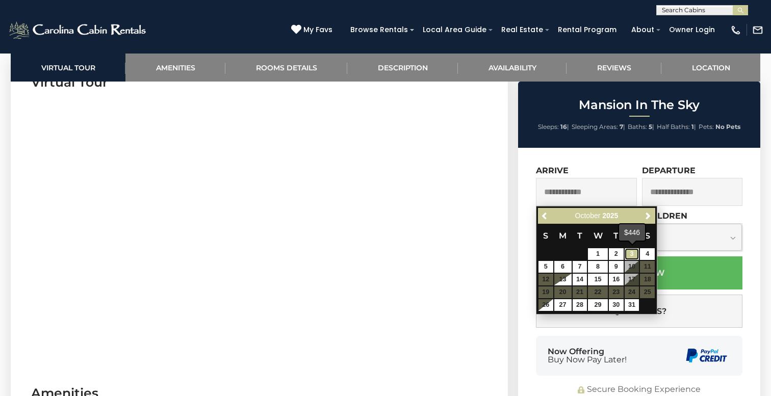
click at [627, 252] on link "3" at bounding box center [631, 254] width 15 height 12
type input "**********"
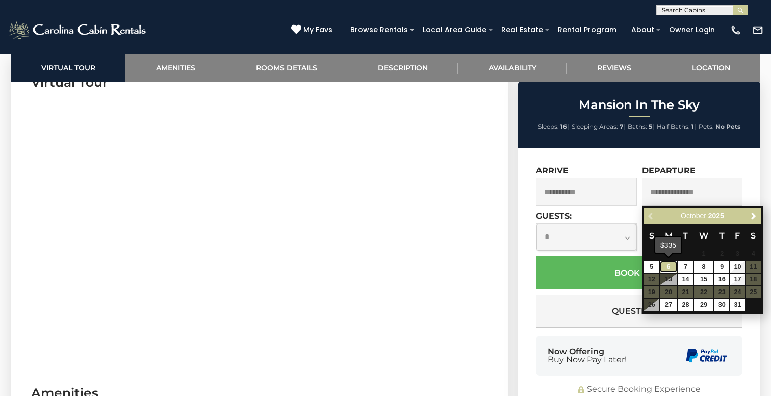
click at [664, 267] on link "6" at bounding box center [667, 267] width 17 height 12
type input "**********"
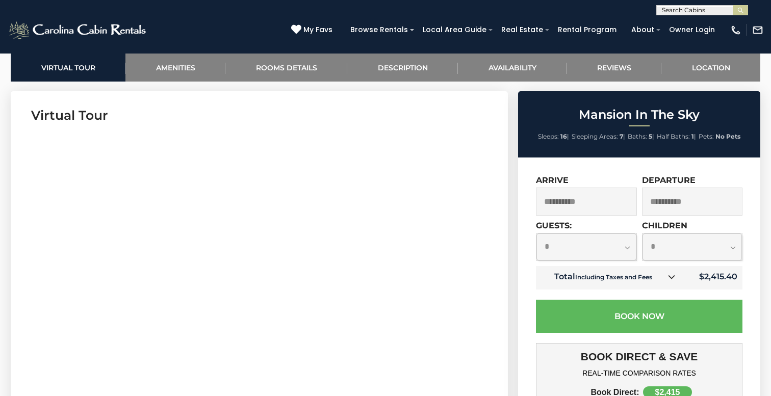
scroll to position [487, 0]
